Goal: Transaction & Acquisition: Purchase product/service

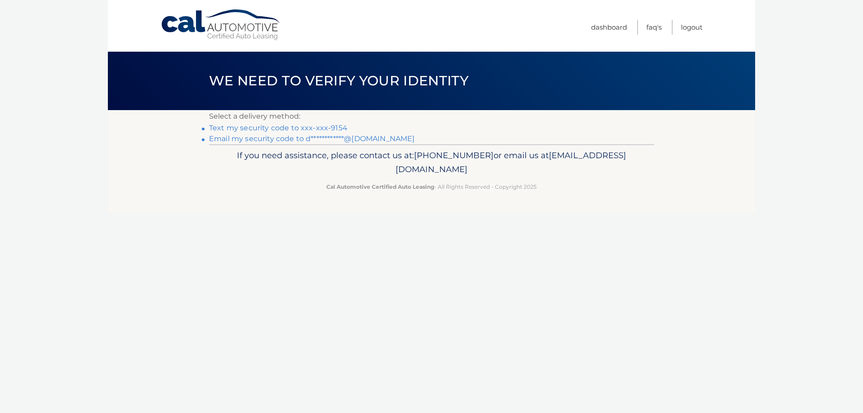
click at [261, 130] on link "Text my security code to xxx-xxx-9154" at bounding box center [278, 128] width 138 height 9
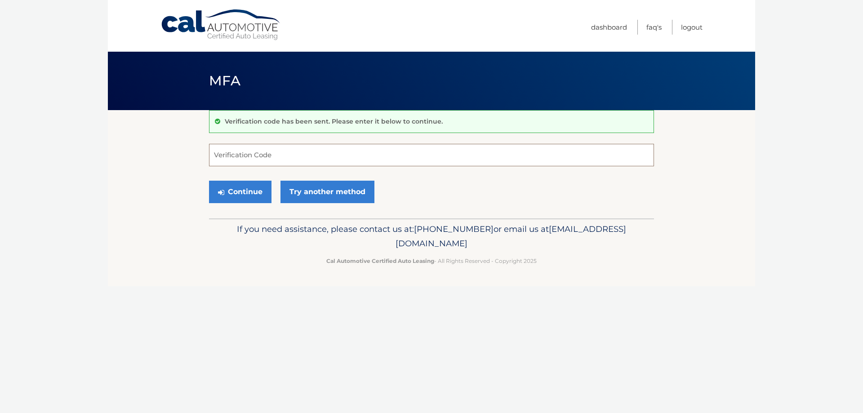
click at [288, 159] on input "Verification Code" at bounding box center [431, 155] width 445 height 22
type input "919147"
click at [209, 181] on button "Continue" at bounding box center [240, 192] width 62 height 22
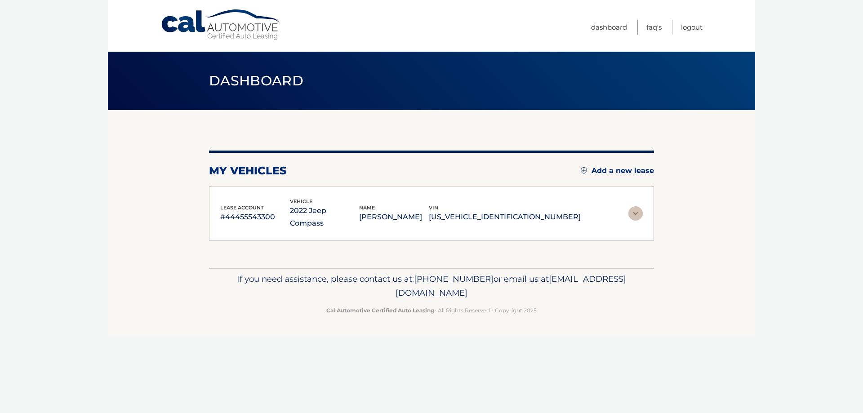
click at [226, 188] on div "lease account #44455543300 vehicle 2022 Jeep Compass name DANNY VEGA vin 3C4NJD…" at bounding box center [431, 213] width 445 height 55
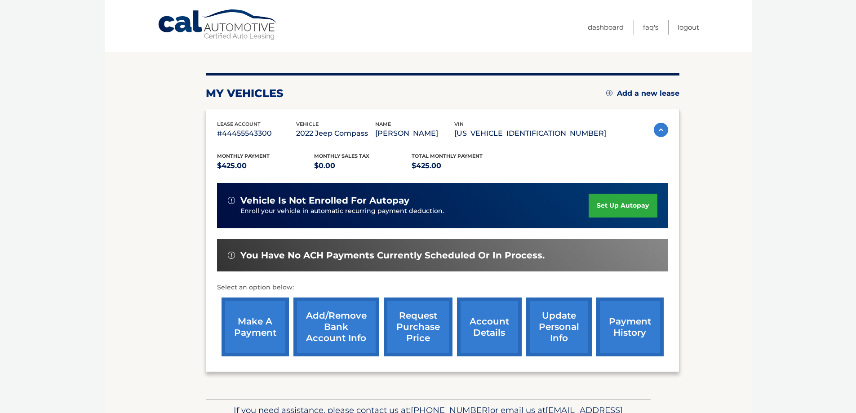
scroll to position [90, 0]
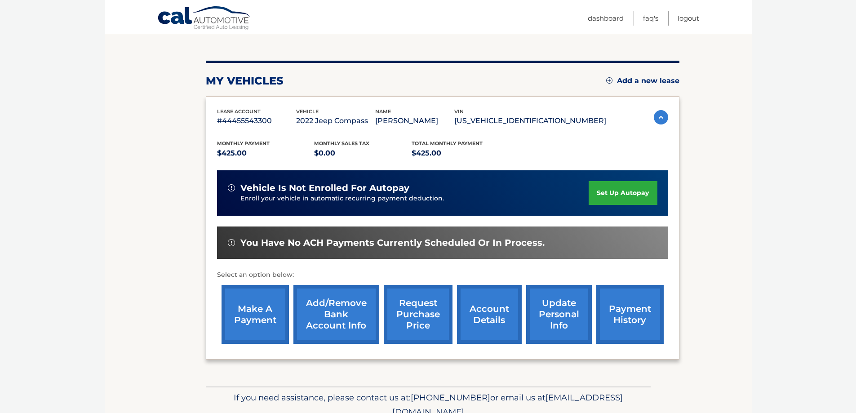
click at [257, 314] on link "make a payment" at bounding box center [255, 314] width 67 height 59
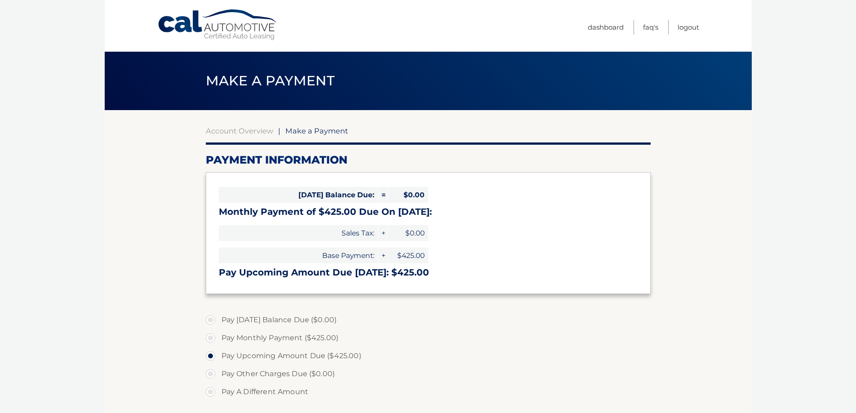
select select "NjM0MDNmNTAtMmYxNy00NWU4LTlmMTUtZDIwZGJlNjY0NTdm"
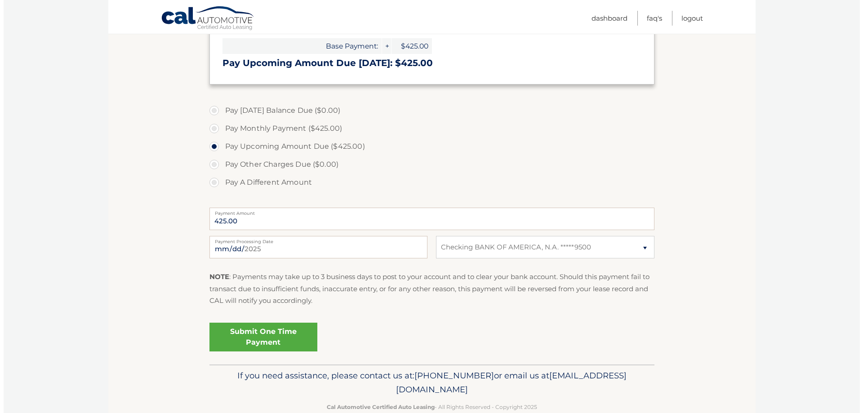
scroll to position [225, 0]
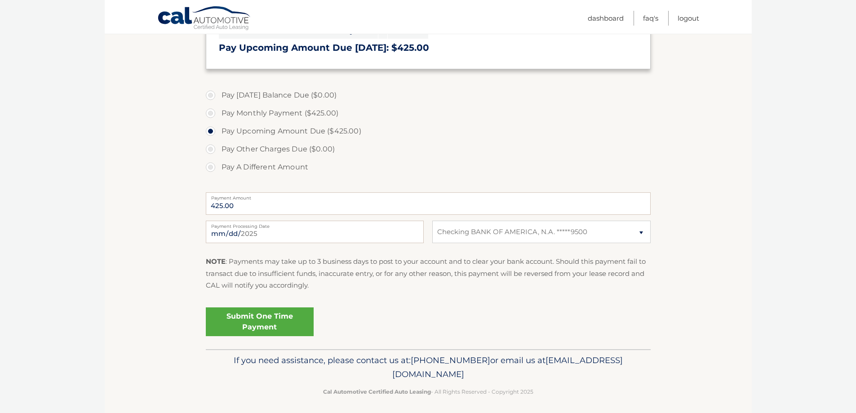
click at [265, 324] on link "Submit One Time Payment" at bounding box center [260, 321] width 108 height 29
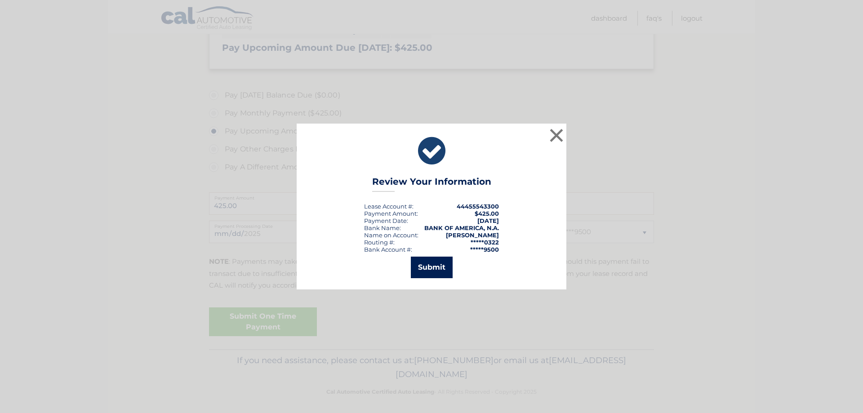
click at [440, 268] on button "Submit" at bounding box center [432, 268] width 42 height 22
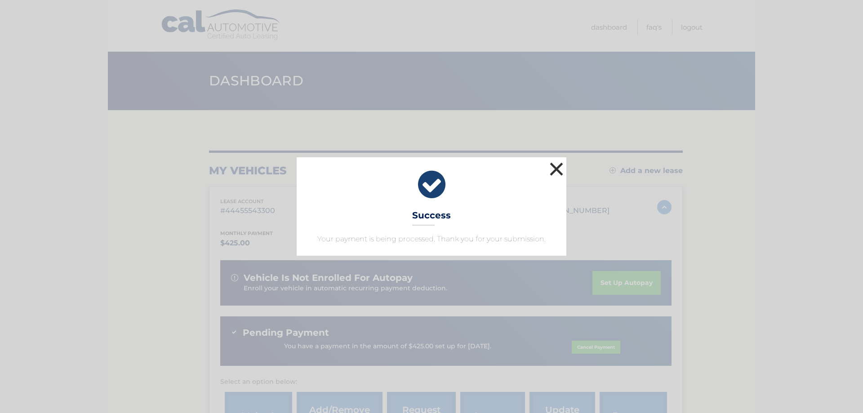
click at [557, 165] on button "×" at bounding box center [556, 169] width 18 height 18
